Goal: Task Accomplishment & Management: Manage account settings

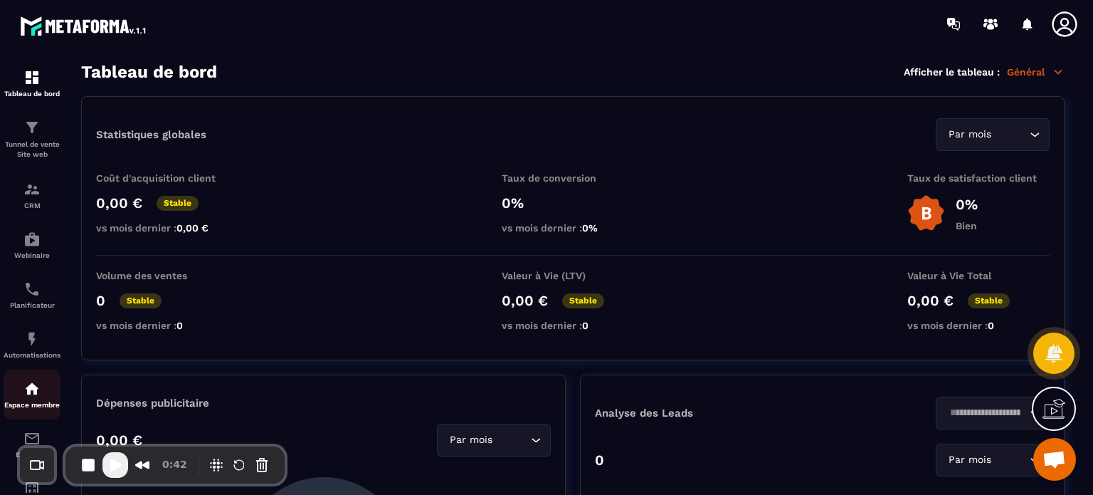
click at [16, 402] on div "Espace membre" at bounding box center [32, 394] width 57 height 28
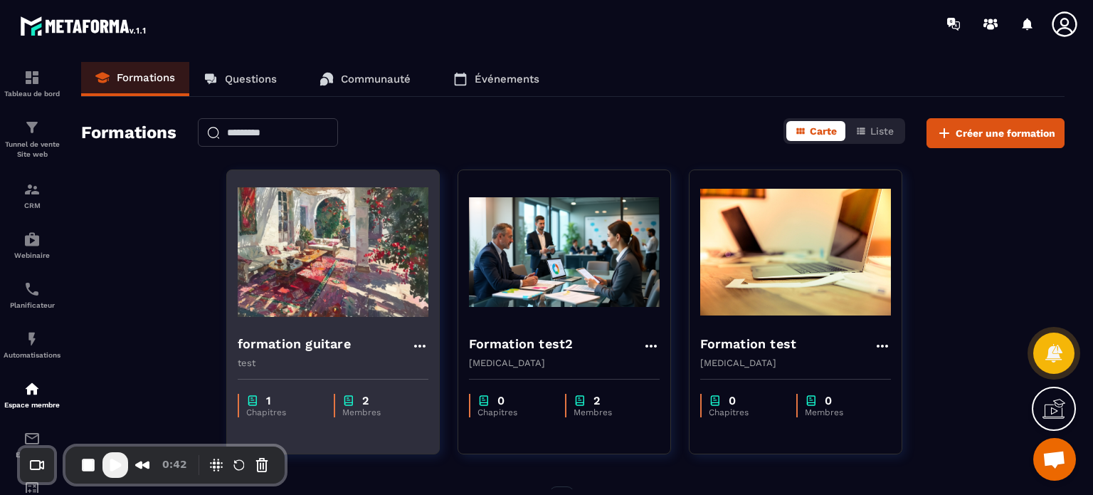
click at [386, 394] on div "2" at bounding box center [378, 401] width 72 height 14
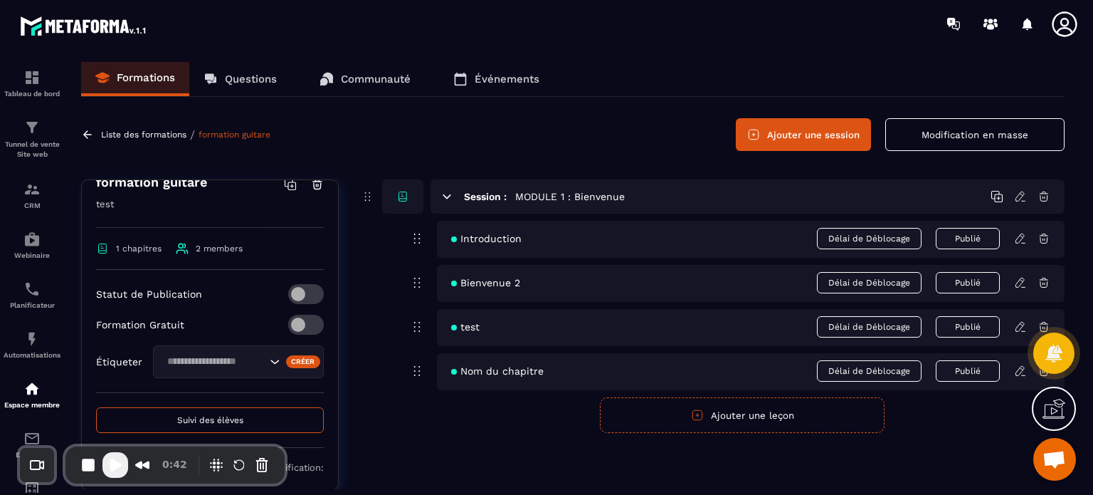
scroll to position [268, 0]
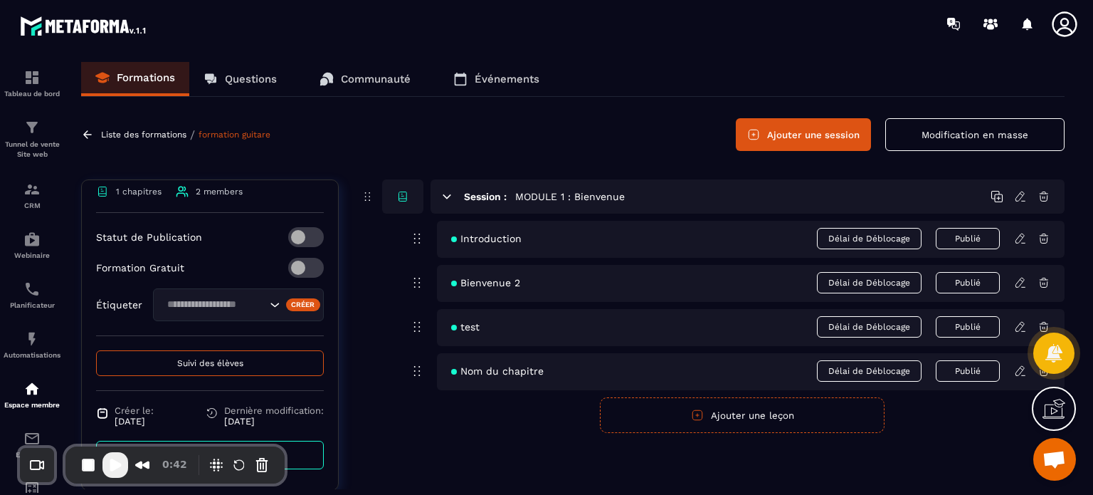
click at [204, 364] on span "Suivi des élèves" at bounding box center [210, 363] width 66 height 10
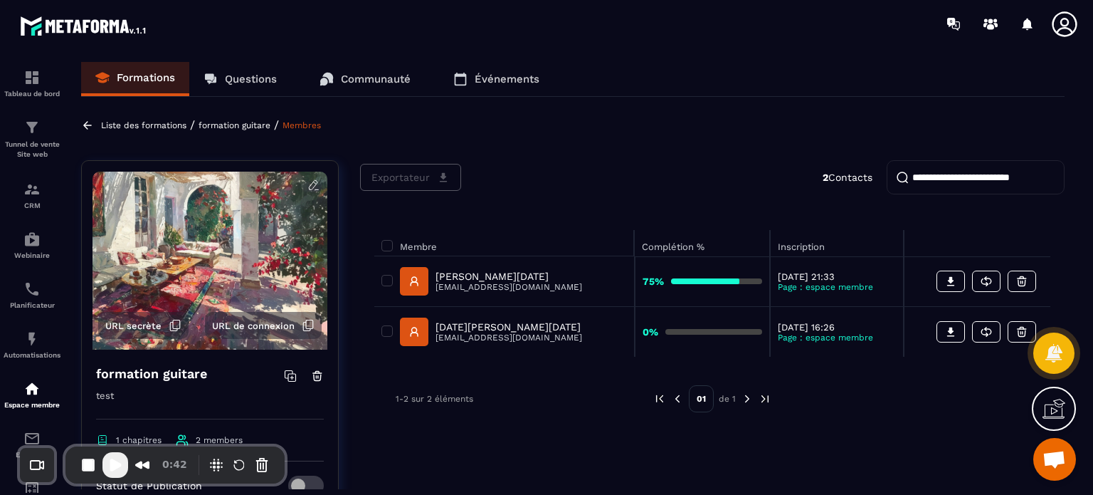
click at [488, 276] on p "[PERSON_NAME][DATE]" at bounding box center [509, 275] width 147 height 11
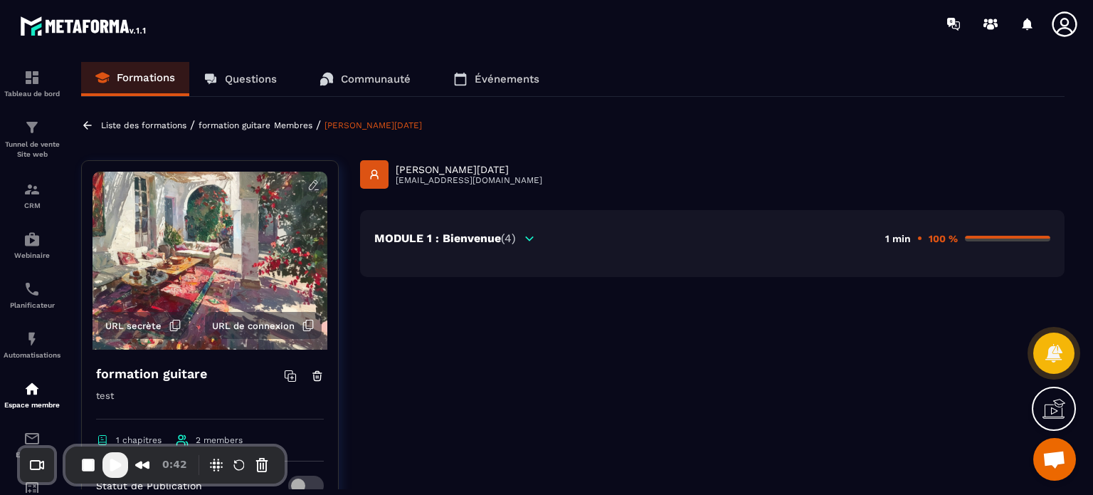
click at [494, 230] on div "MODULE 1 : Bienvenue (4) 1 min 100 %" at bounding box center [712, 243] width 705 height 67
click at [522, 233] on div "MODULE 1 : Bienvenue (4)" at bounding box center [455, 238] width 162 height 14
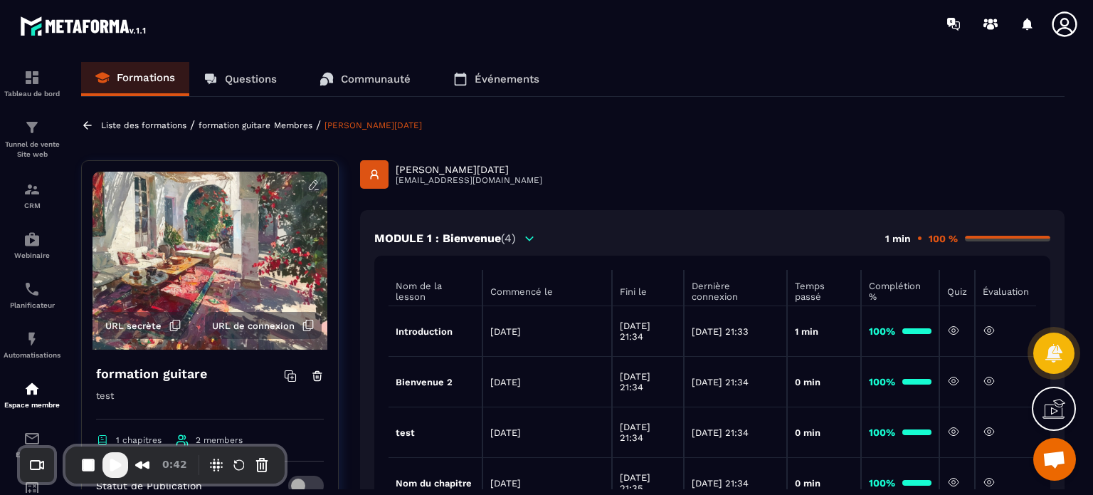
click at [584, 220] on div "MODULE 1 : Bienvenue (4) 1 min 100 % Nom de la lesson Commencé le Fini le Derni…" at bounding box center [712, 387] width 705 height 354
click at [278, 120] on p "Membres" at bounding box center [293, 125] width 38 height 10
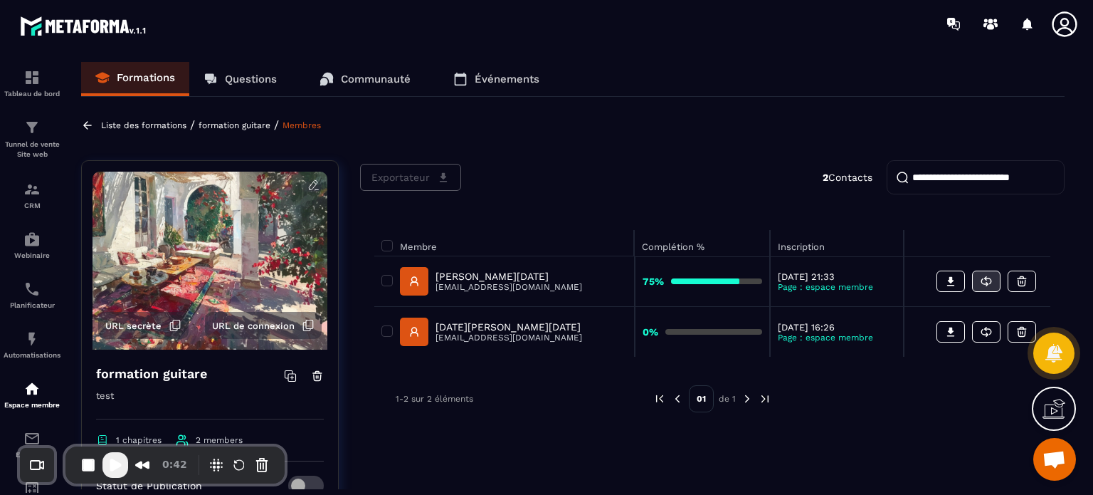
click at [986, 281] on icon at bounding box center [986, 281] width 13 height 13
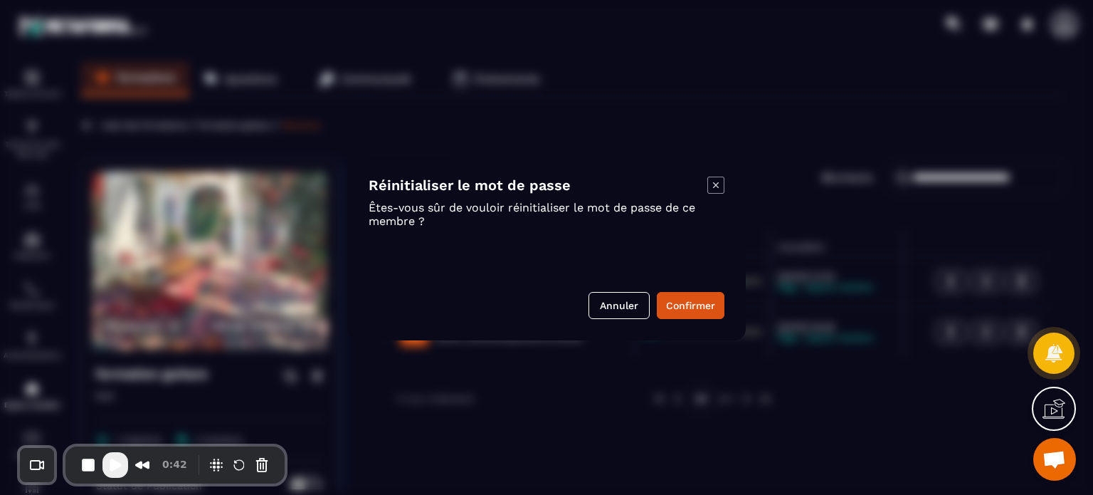
click at [715, 185] on icon "Modal window" at bounding box center [716, 185] width 17 height 17
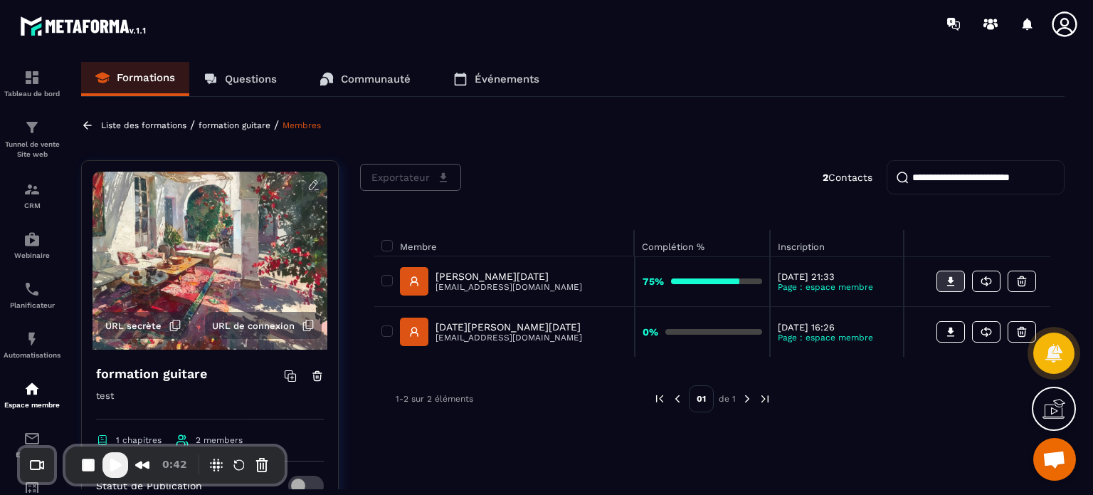
click at [956, 283] on icon at bounding box center [951, 281] width 13 height 13
click at [391, 279] on span at bounding box center [387, 280] width 11 height 11
click at [410, 180] on span "Exportateur" at bounding box center [401, 177] width 58 height 14
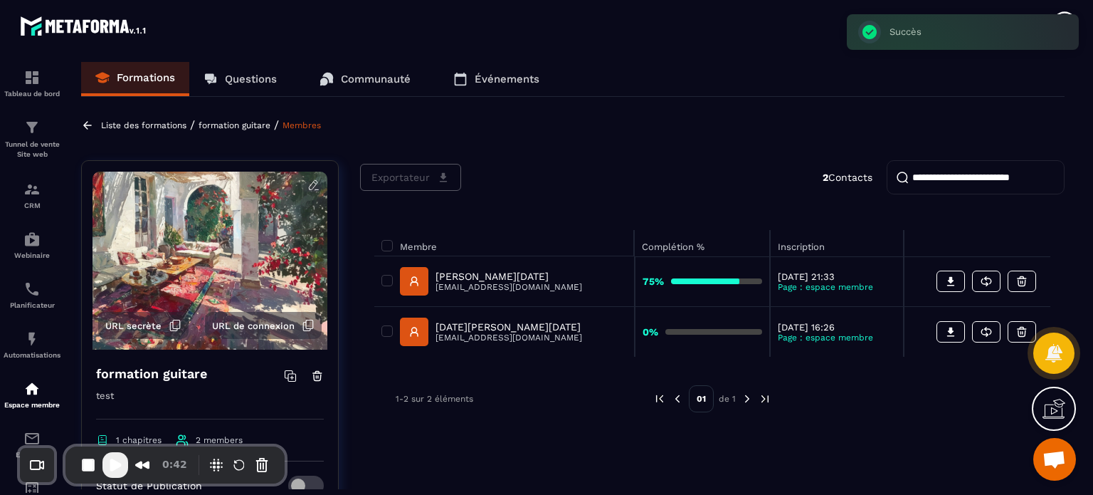
click at [483, 284] on p "[EMAIL_ADDRESS][DOMAIN_NAME]" at bounding box center [509, 287] width 147 height 10
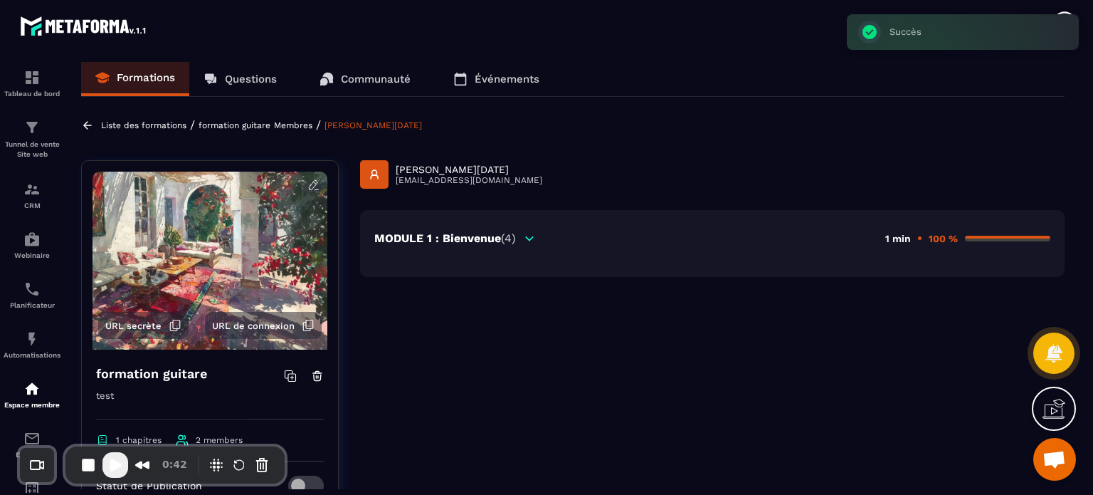
click at [491, 238] on p "MODULE 1 : Bienvenue (4)" at bounding box center [445, 238] width 142 height 14
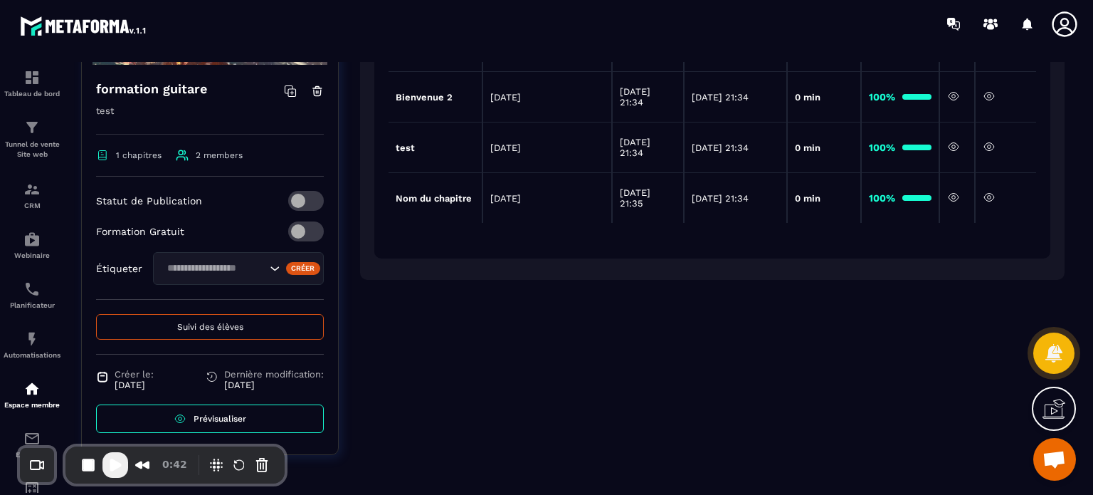
scroll to position [214, 0]
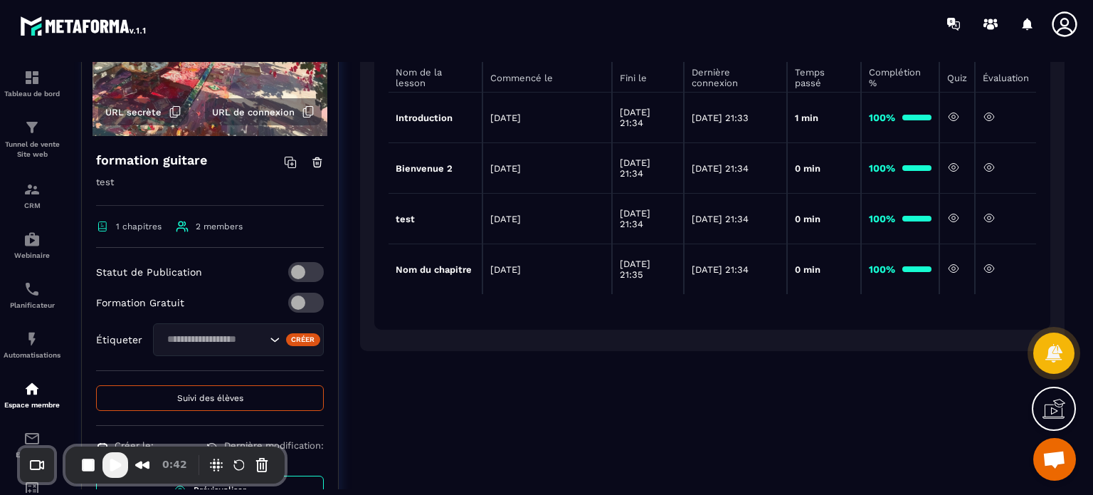
click at [950, 266] on icon at bounding box center [954, 268] width 10 height 8
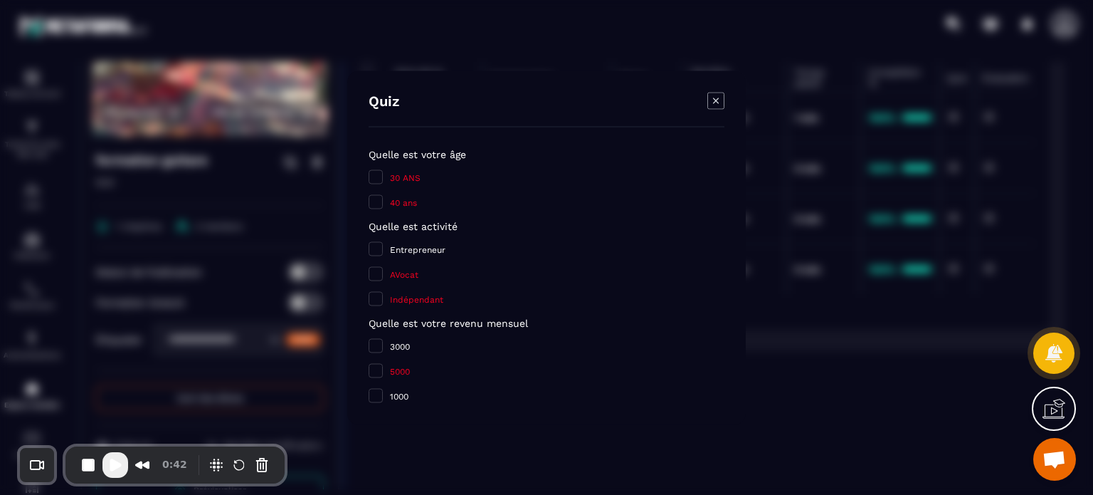
click at [718, 101] on icon "Modal window" at bounding box center [716, 100] width 17 height 17
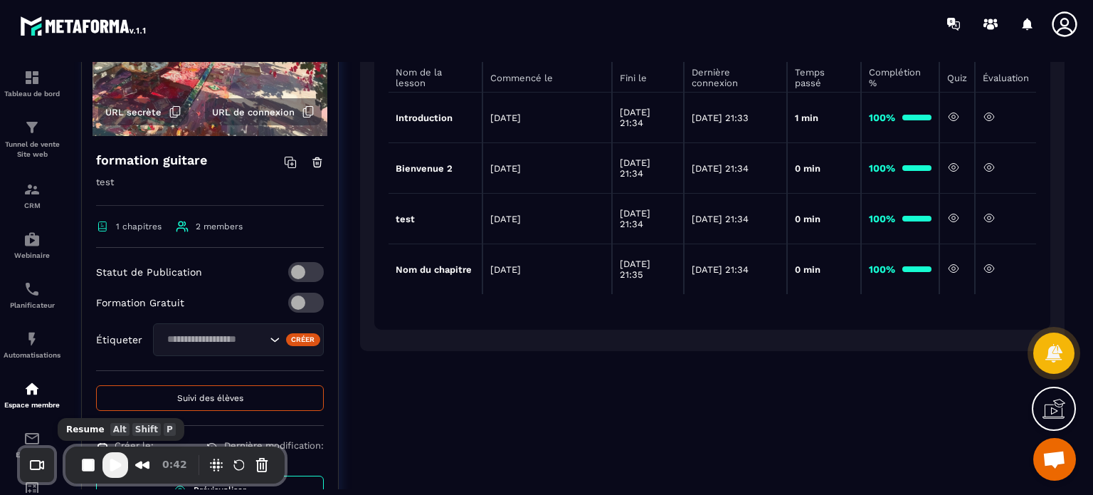
click at [119, 462] on span "Play Recording" at bounding box center [115, 464] width 17 height 17
click at [953, 267] on icon at bounding box center [953, 268] width 13 height 13
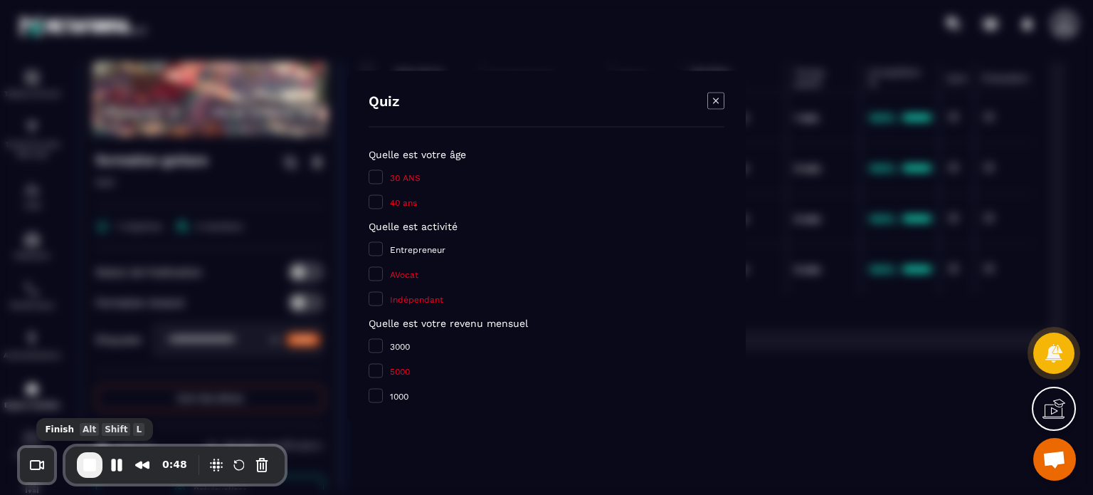
click at [83, 466] on span "End Recording" at bounding box center [89, 464] width 17 height 17
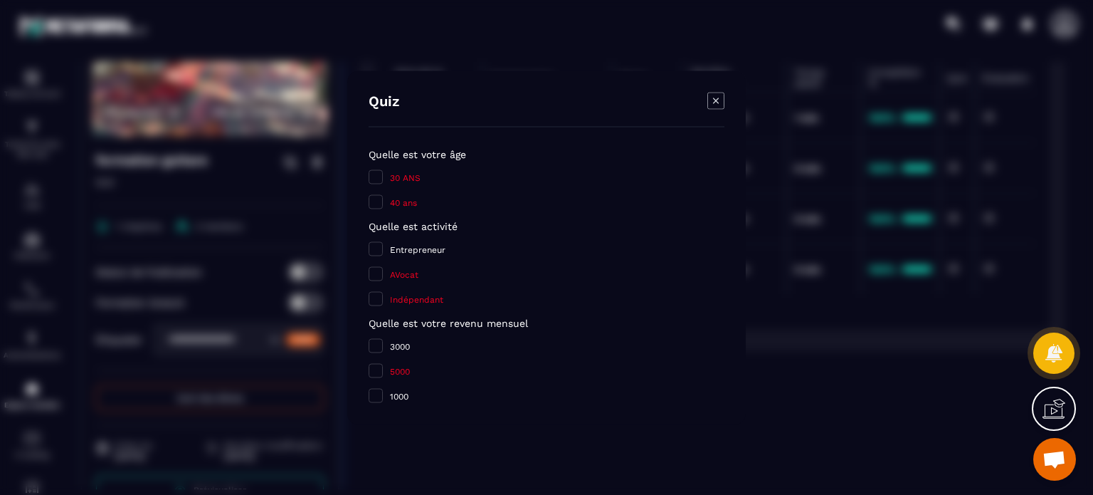
click at [720, 99] on icon "Modal window" at bounding box center [716, 100] width 17 height 17
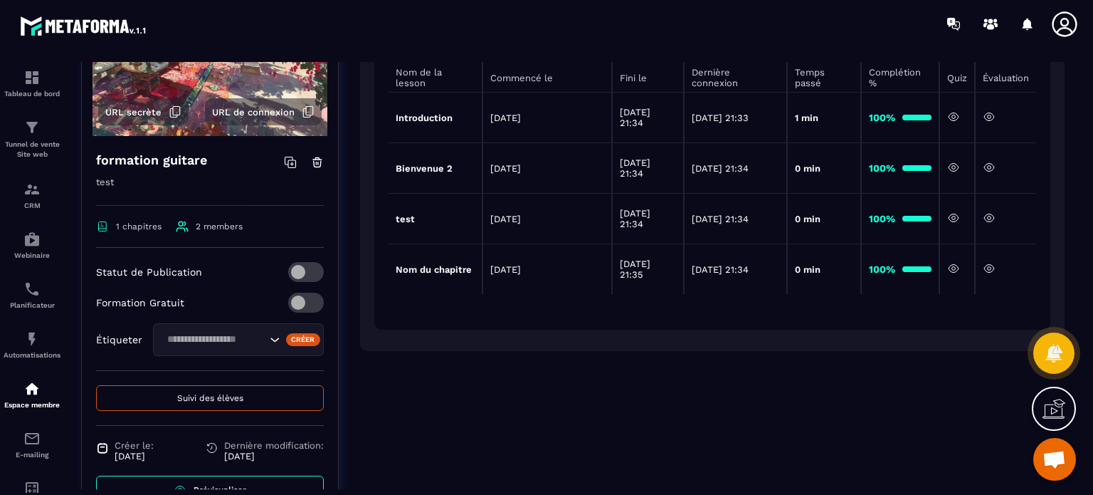
click at [1056, 23] on icon at bounding box center [1065, 24] width 28 height 28
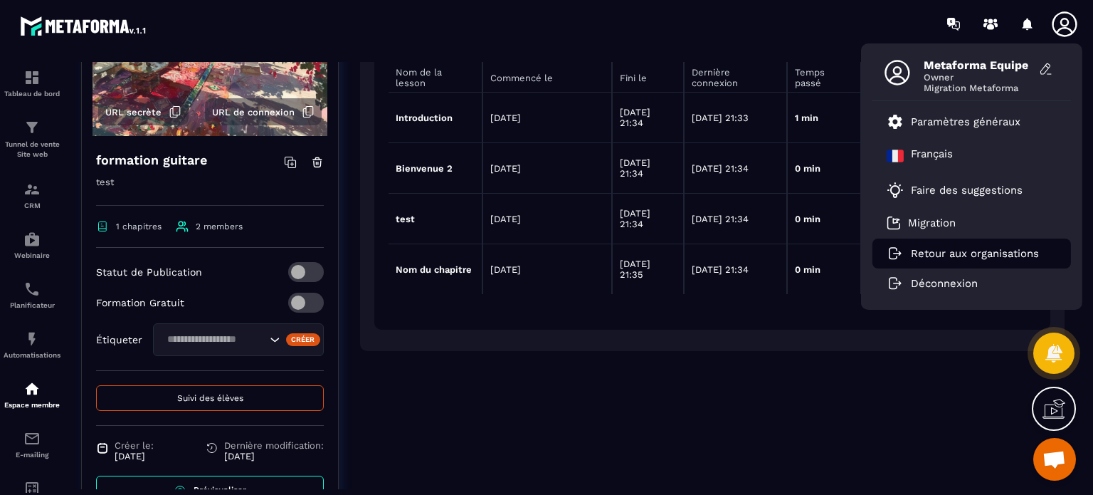
click at [947, 258] on p "Retour aux organisations" at bounding box center [975, 253] width 128 height 13
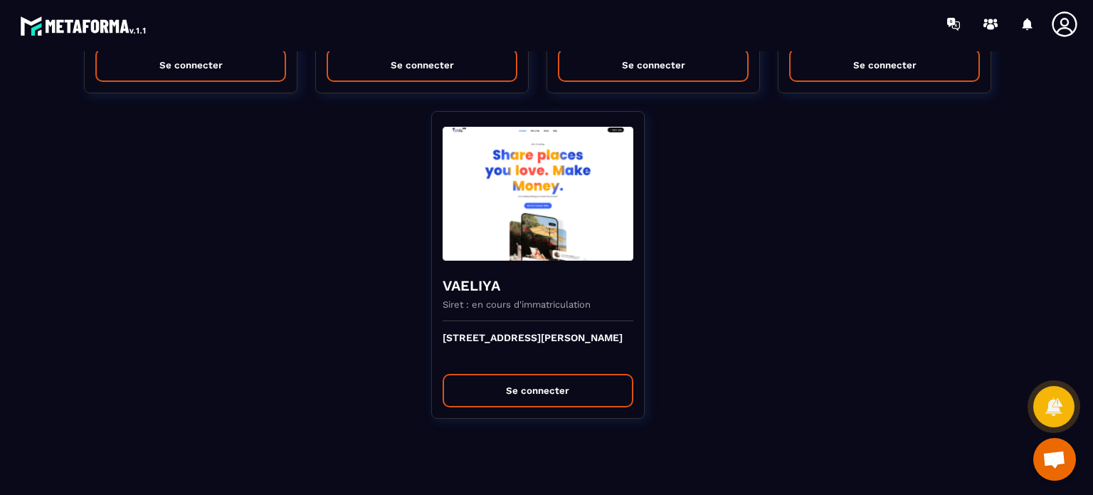
scroll to position [14, 0]
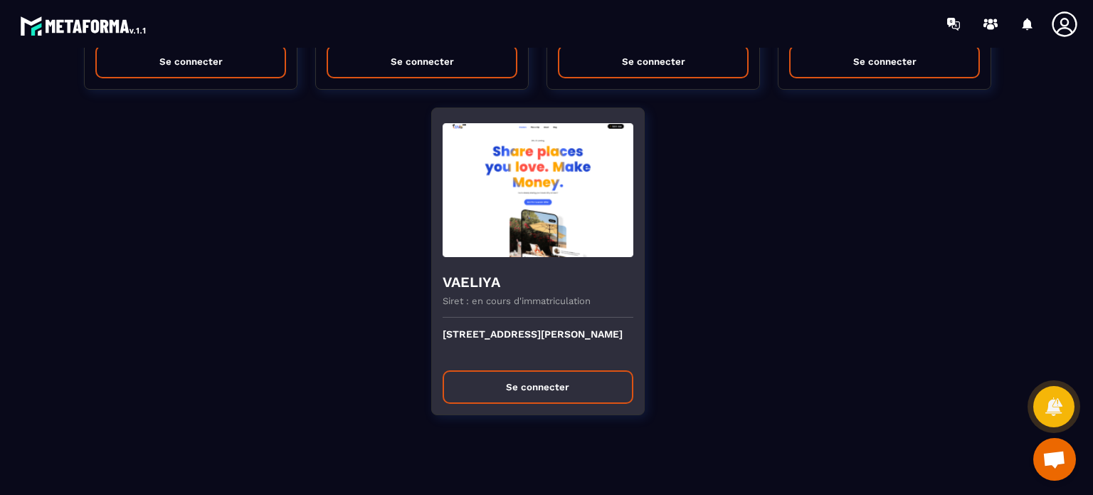
click at [482, 317] on div "[STREET_ADDRESS][PERSON_NAME] connecter" at bounding box center [538, 365] width 212 height 97
